Goal: Find specific fact: Find specific fact

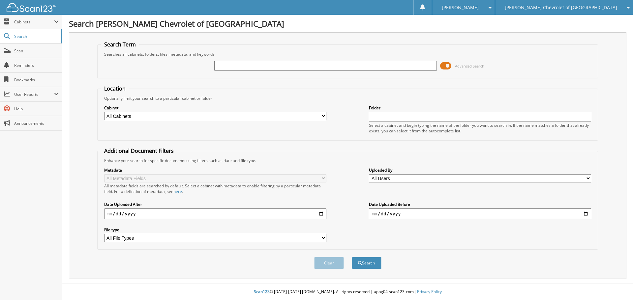
click at [225, 65] on input "text" at bounding box center [325, 66] width 222 height 10
type input "485361"
click at [352, 257] on button "Search" at bounding box center [367, 263] width 30 height 12
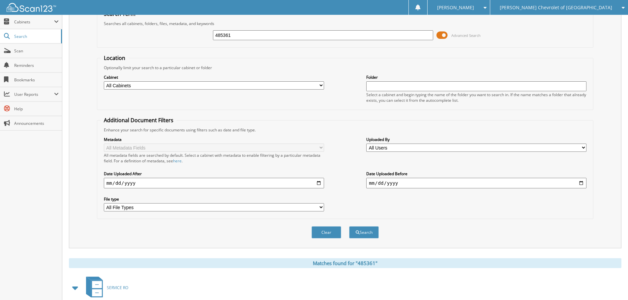
scroll to position [119, 0]
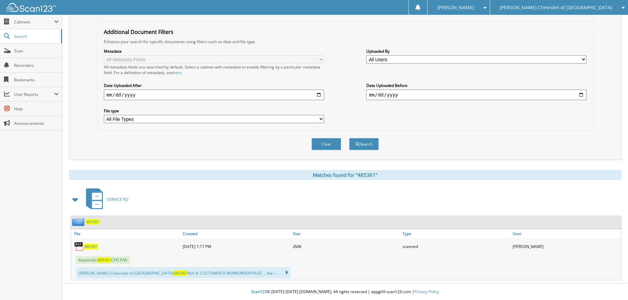
click at [92, 245] on span "485361" at bounding box center [91, 247] width 14 height 6
